Goal: Task Accomplishment & Management: Use online tool/utility

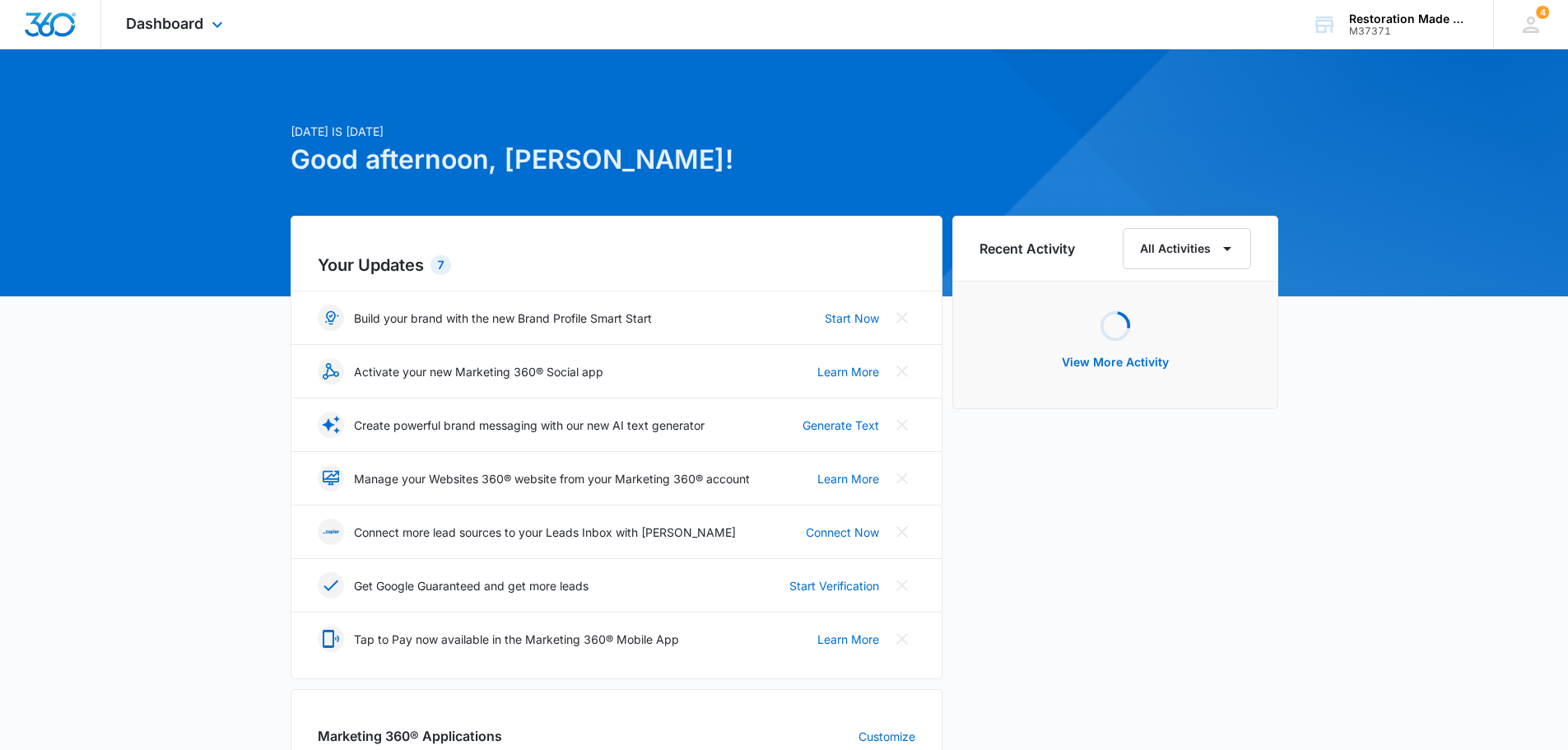
click at [195, 33] on div "Dashboard Apps Reputation Websites Forms CRM Email Social Payments Content Ads …" at bounding box center [176, 24] width 151 height 49
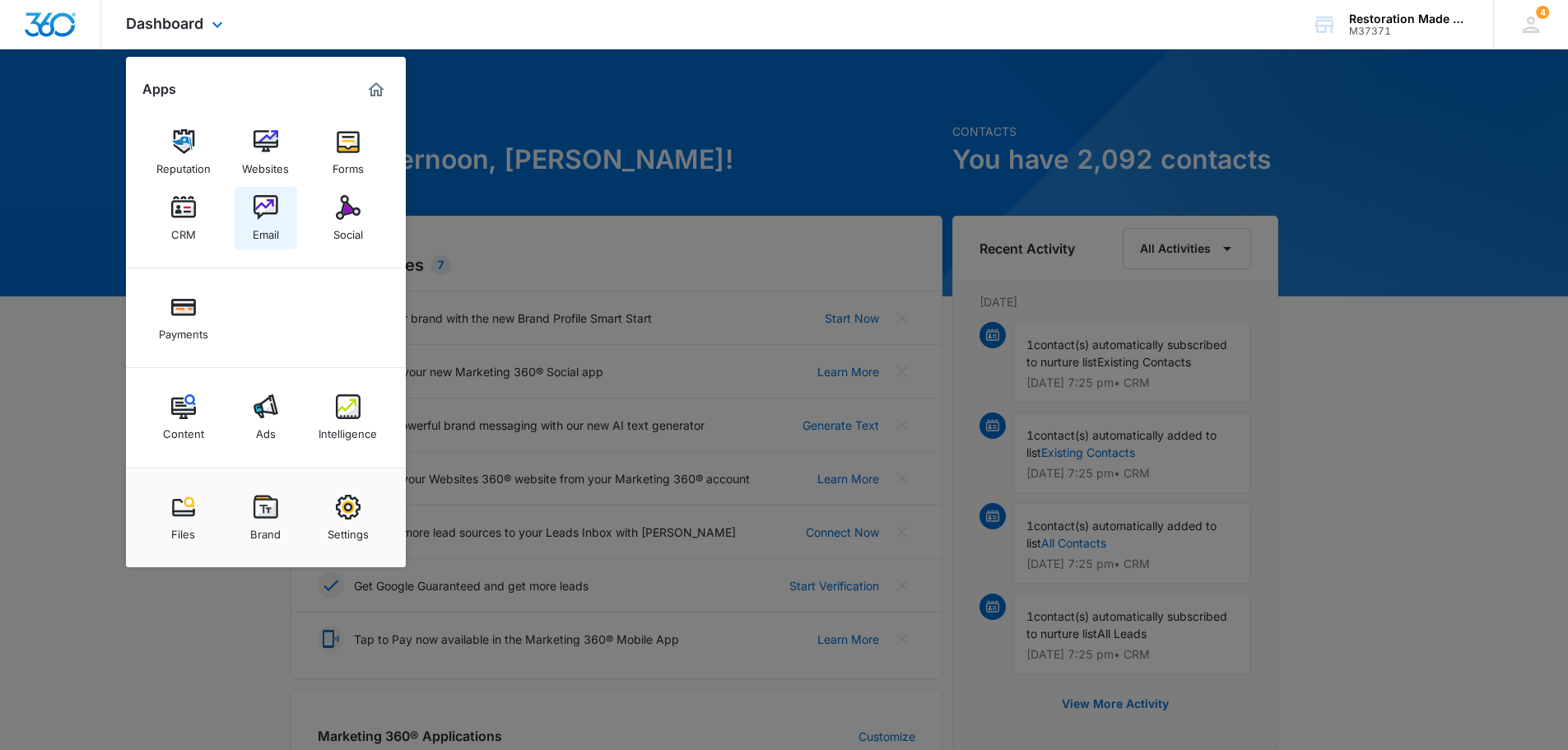
click at [281, 229] on link "Email" at bounding box center [266, 218] width 62 height 62
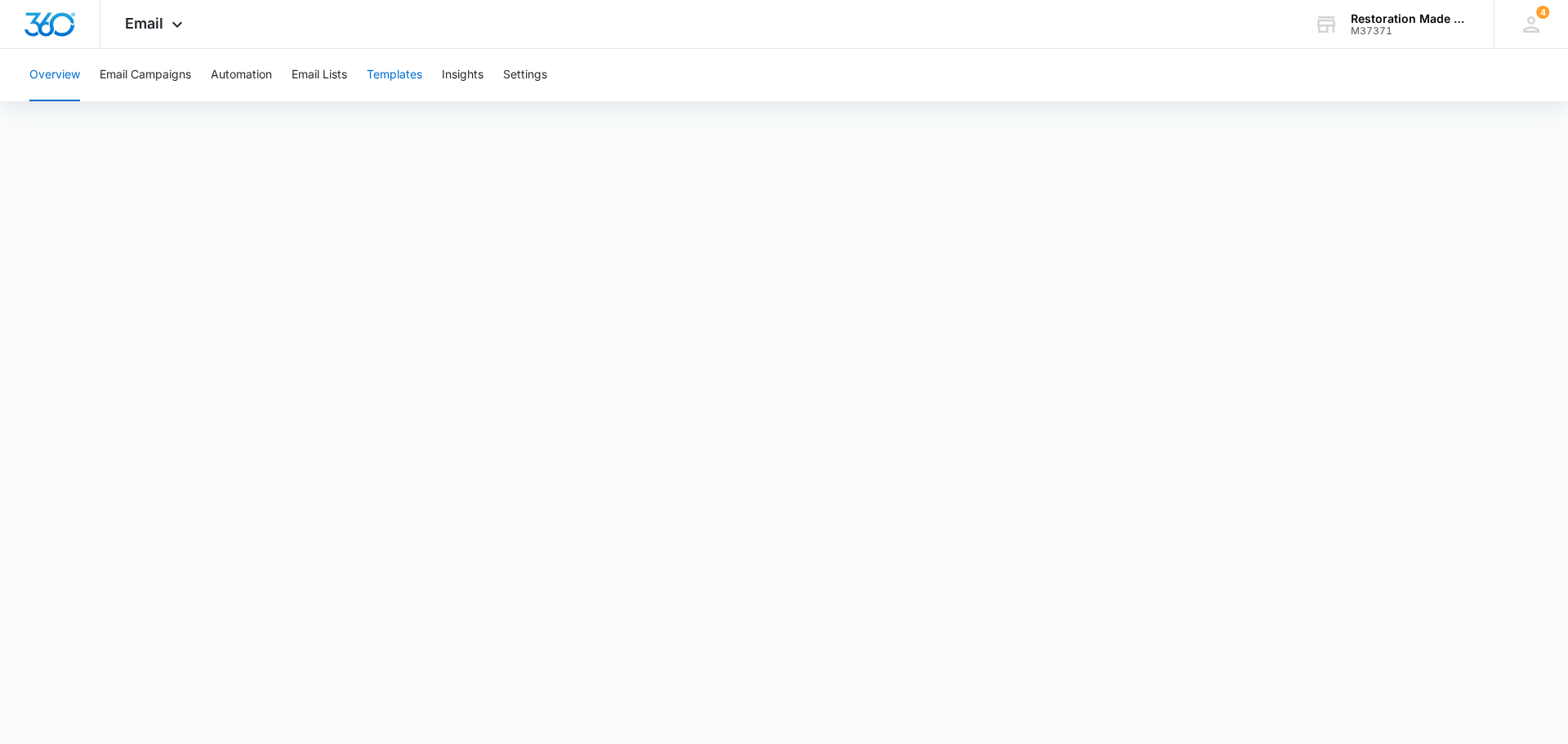
click at [401, 74] on button "Templates" at bounding box center [394, 75] width 56 height 52
